Goal: Task Accomplishment & Management: Manage account settings

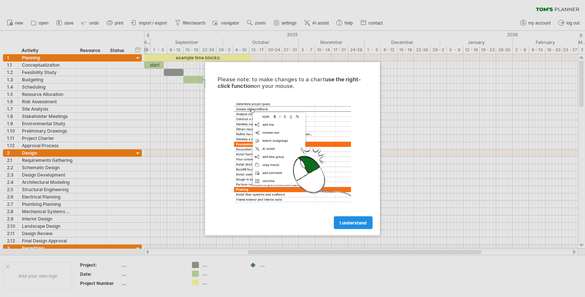
click at [355, 222] on span "I understand" at bounding box center [353, 221] width 27 height 5
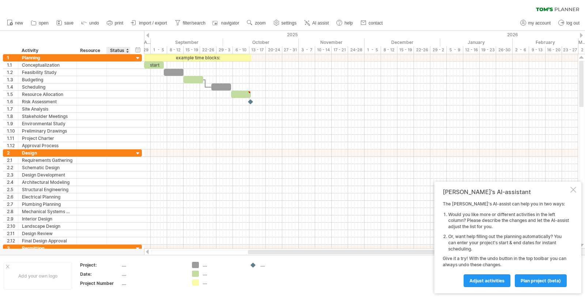
click at [127, 51] on div at bounding box center [127, 50] width 3 height 7
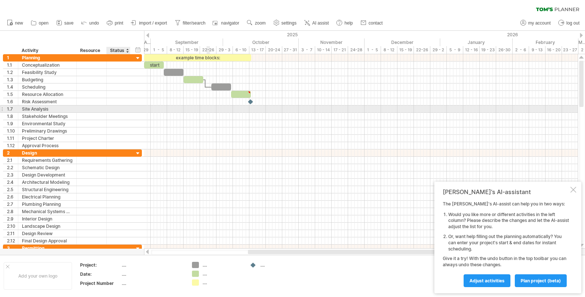
click at [207, 106] on div at bounding box center [361, 108] width 434 height 7
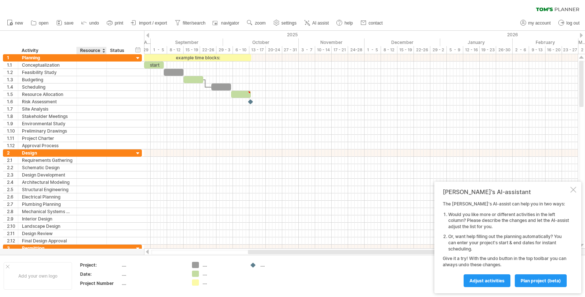
click at [95, 264] on div "Project:" at bounding box center [100, 265] width 40 height 6
click at [187, 42] on div "September" at bounding box center [187, 42] width 72 height 8
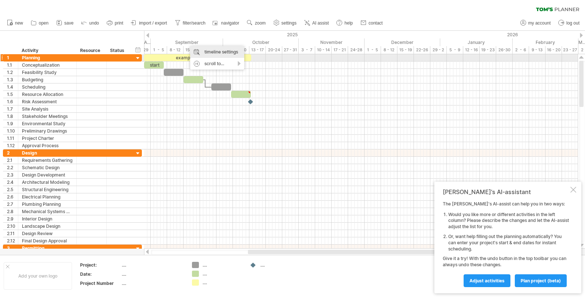
click at [210, 55] on div "timeline settings" at bounding box center [217, 52] width 54 height 12
select select "*"
select select "**"
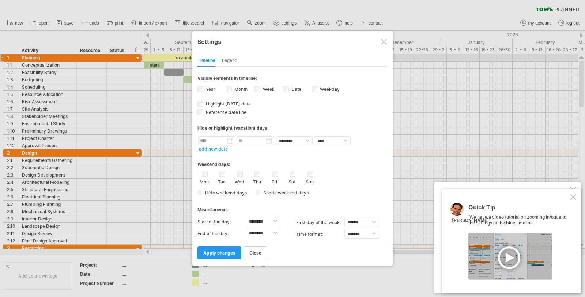
click at [289, 173] on div "Sat" at bounding box center [292, 177] width 9 height 14
click at [206, 89] on label "Year" at bounding box center [209, 88] width 11 height 5
drag, startPoint x: 210, startPoint y: 103, endPoint x: 219, endPoint y: 100, distance: 9.3
click at [210, 104] on span "Highlight [DATE] date" at bounding box center [227, 103] width 46 height 5
click at [221, 258] on link "apply changes" at bounding box center [220, 252] width 44 height 13
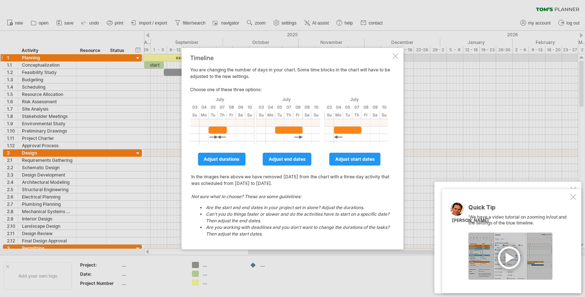
click at [393, 57] on div at bounding box center [396, 56] width 6 height 6
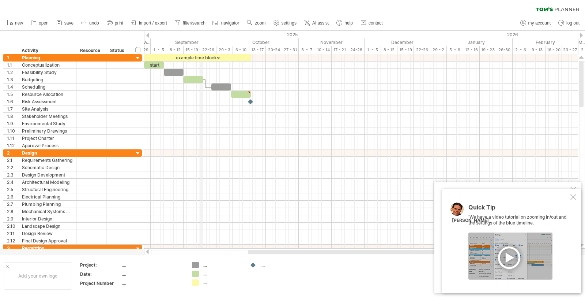
click at [200, 46] on div "September" at bounding box center [187, 42] width 72 height 8
click at [200, 45] on div "September" at bounding box center [187, 42] width 72 height 8
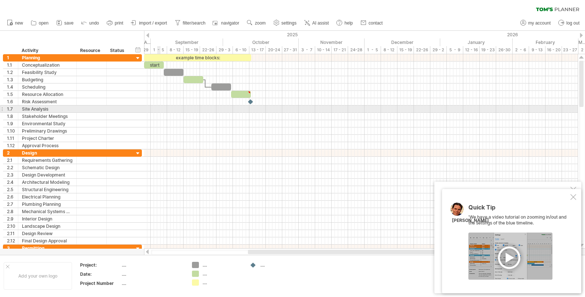
click at [160, 109] on div at bounding box center [361, 108] width 434 height 7
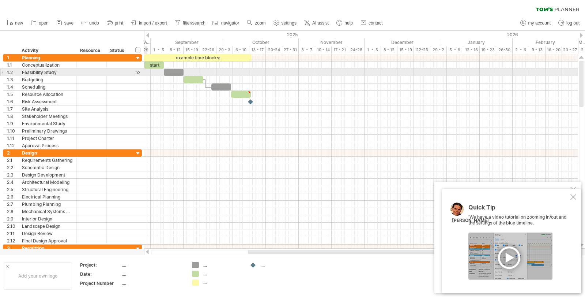
click at [140, 70] on div at bounding box center [138, 73] width 7 height 8
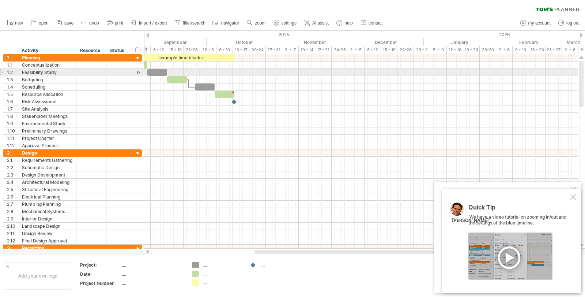
click at [139, 70] on div at bounding box center [138, 73] width 7 height 8
click at [139, 71] on div at bounding box center [138, 73] width 7 height 8
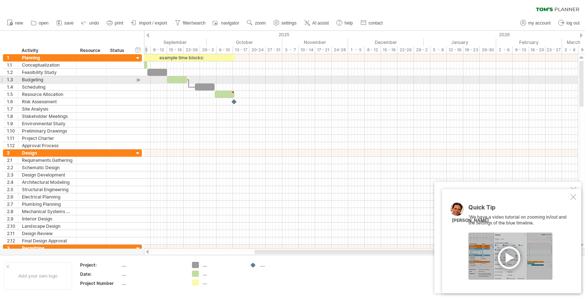
click at [138, 79] on div at bounding box center [138, 80] width 7 height 8
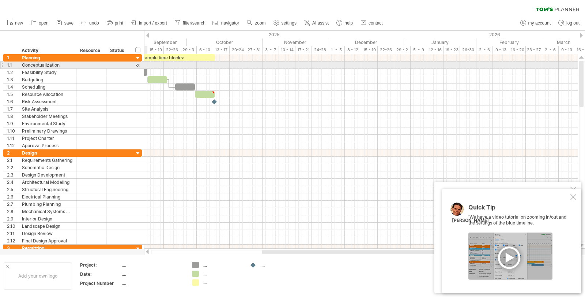
click at [137, 67] on div at bounding box center [138, 65] width 7 height 8
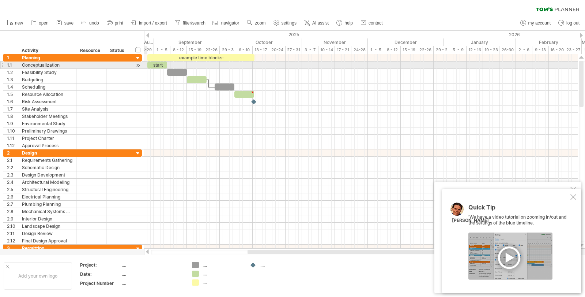
click at [138, 67] on div at bounding box center [138, 65] width 7 height 8
click at [138, 65] on div at bounding box center [138, 65] width 7 height 8
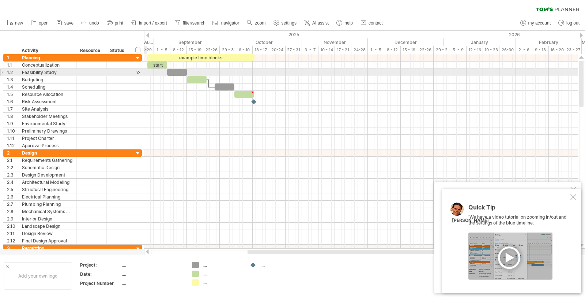
click at [137, 72] on div at bounding box center [138, 73] width 7 height 8
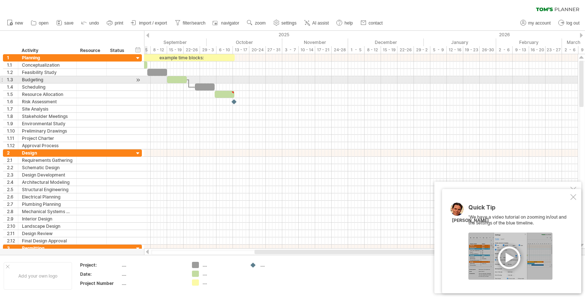
click at [140, 80] on div at bounding box center [138, 80] width 7 height 8
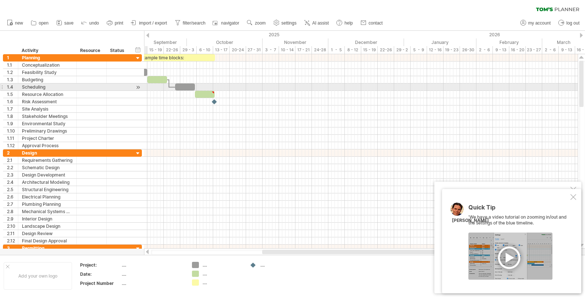
click at [138, 88] on div at bounding box center [138, 87] width 7 height 8
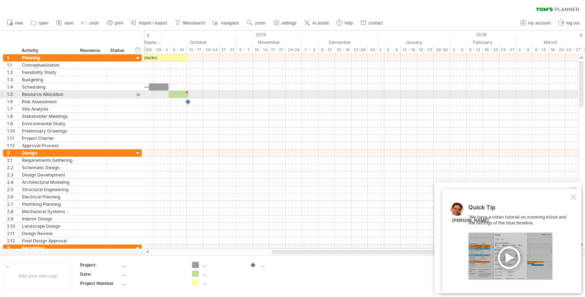
click at [139, 96] on div at bounding box center [138, 95] width 7 height 8
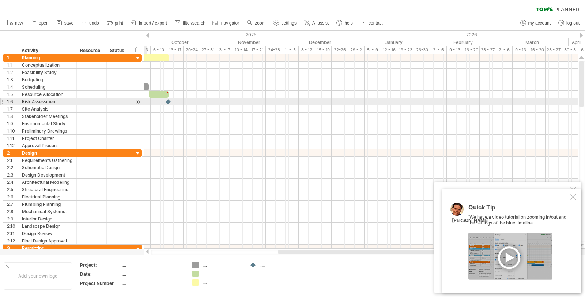
click at [139, 102] on div at bounding box center [138, 102] width 7 height 8
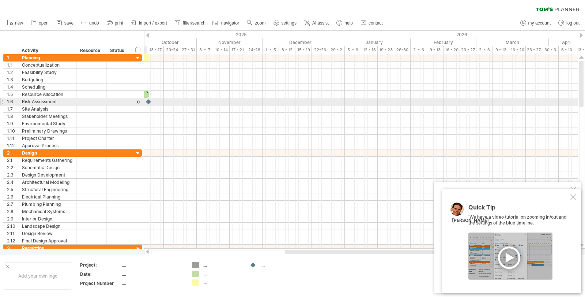
click at [138, 101] on div at bounding box center [138, 102] width 7 height 8
click at [138, 102] on div at bounding box center [138, 102] width 7 height 8
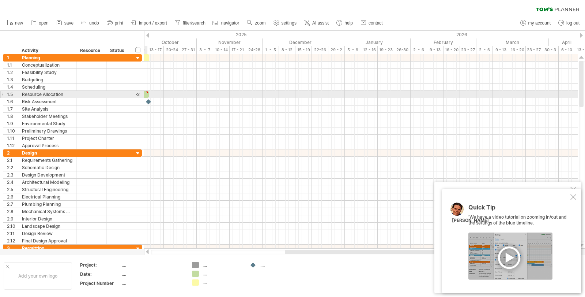
click at [136, 97] on div at bounding box center [138, 95] width 7 height 8
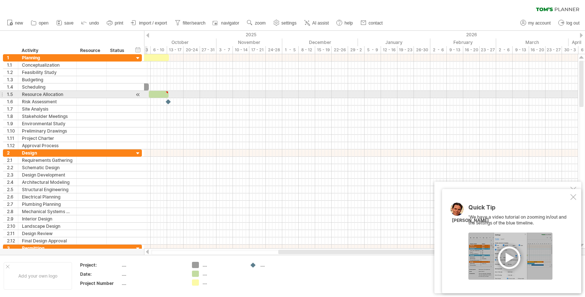
click at [136, 97] on div at bounding box center [138, 95] width 7 height 8
click at [138, 95] on div at bounding box center [138, 95] width 7 height 8
click at [139, 94] on div at bounding box center [138, 95] width 7 height 8
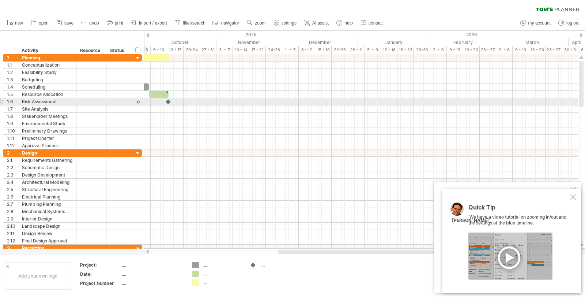
click at [139, 101] on div at bounding box center [138, 102] width 7 height 8
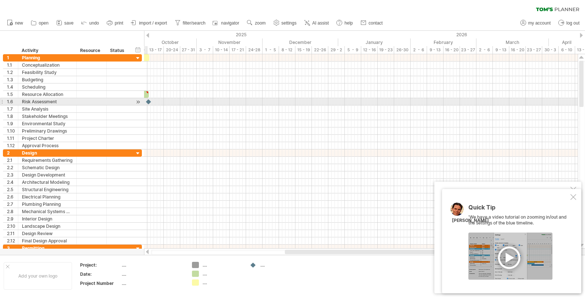
click at [139, 101] on div at bounding box center [138, 102] width 7 height 8
drag, startPoint x: 149, startPoint y: 102, endPoint x: 128, endPoint y: 102, distance: 20.9
click at [128, 102] on div "Trying to reach [DOMAIN_NAME] Connected again... 0% clear filter new 1" at bounding box center [292, 148] width 585 height 297
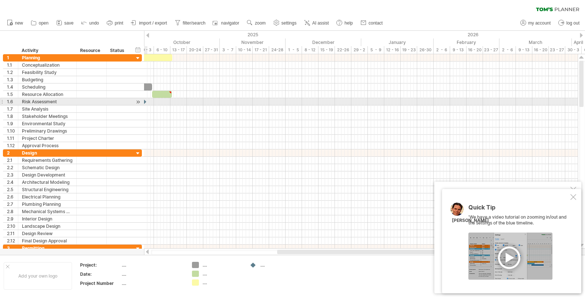
click at [139, 101] on div at bounding box center [138, 102] width 7 height 8
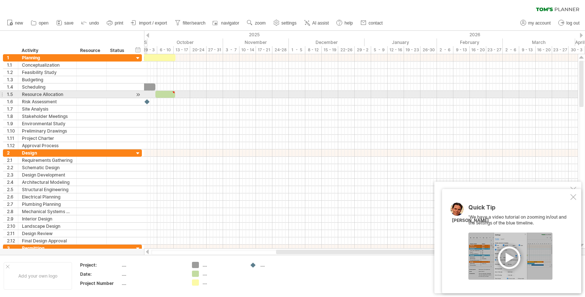
click at [138, 93] on div at bounding box center [138, 95] width 7 height 8
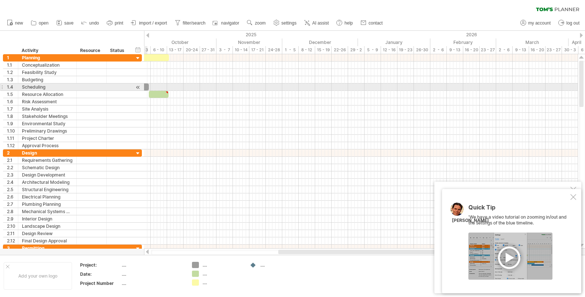
click at [137, 87] on div at bounding box center [138, 87] width 7 height 8
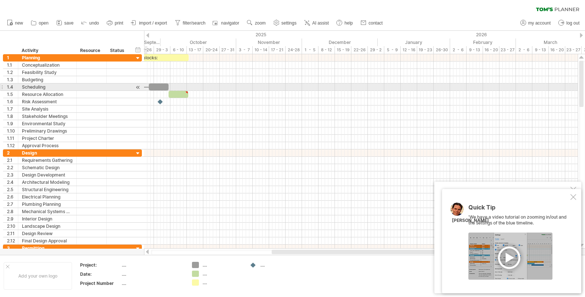
click at [137, 87] on div at bounding box center [138, 87] width 7 height 8
click at [139, 88] on div at bounding box center [138, 87] width 7 height 8
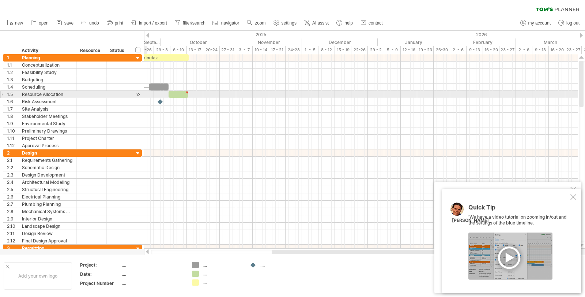
click at [140, 93] on div at bounding box center [138, 95] width 7 height 8
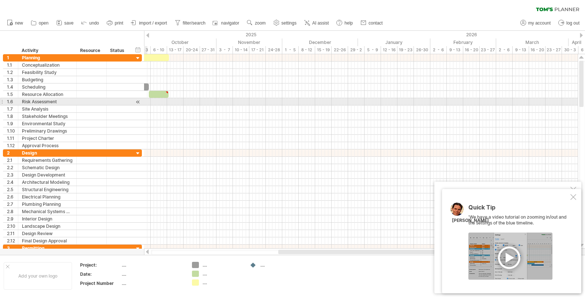
click at [138, 104] on div at bounding box center [138, 102] width 7 height 8
